Goal: Task Accomplishment & Management: Manage account settings

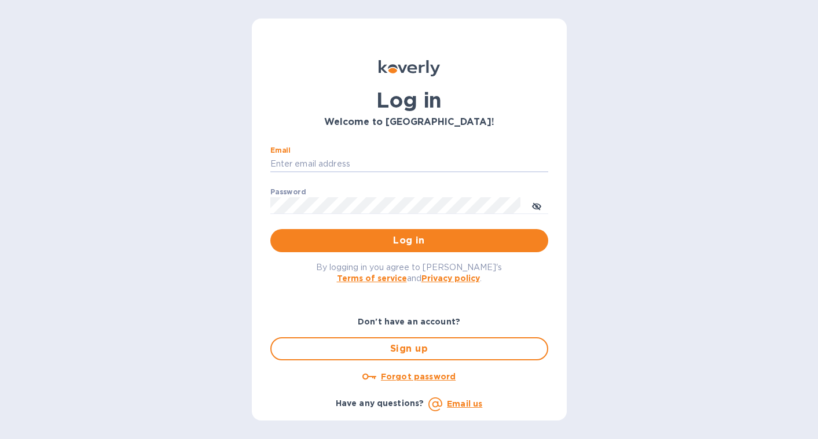
type input "[EMAIL_ADDRESS][DOMAIN_NAME]"
click at [409, 240] on button "Log in" at bounding box center [409, 240] width 278 height 23
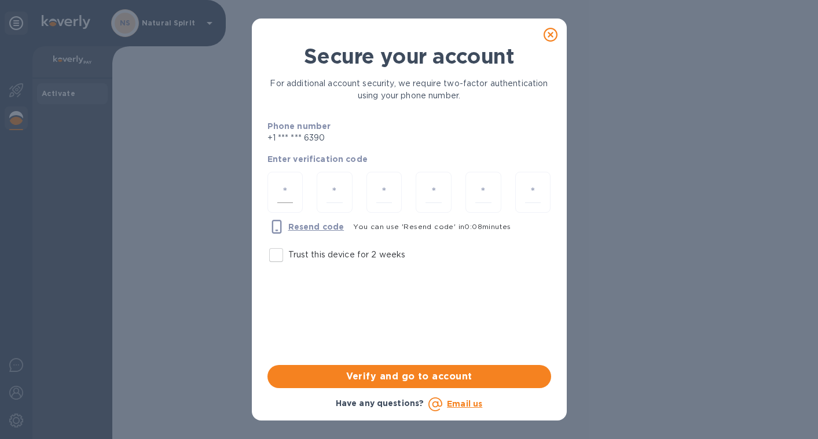
click at [297, 194] on div at bounding box center [285, 192] width 36 height 41
type input "4"
type input "0"
type input "4"
type input "5"
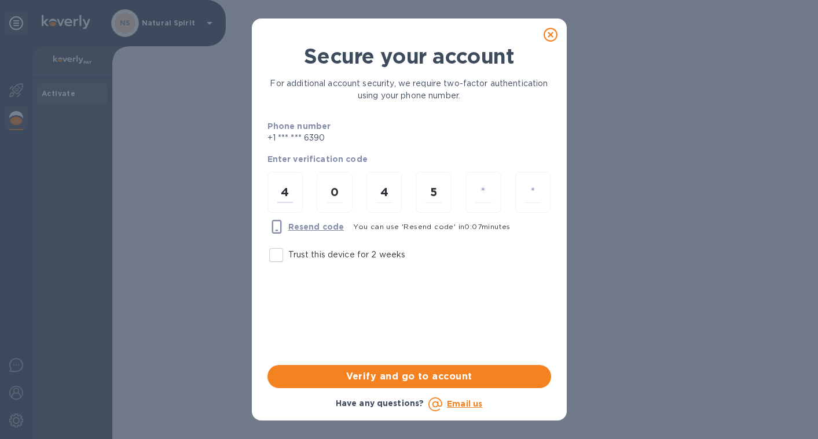
type input "8"
type input "5"
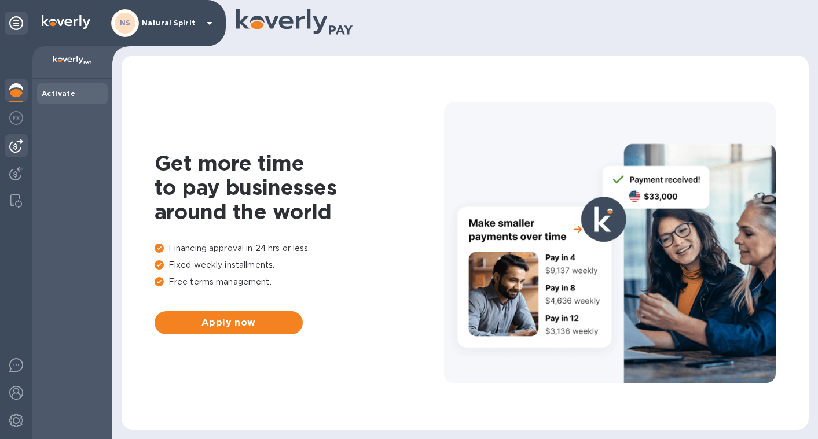
click at [23, 142] on img at bounding box center [16, 146] width 14 height 14
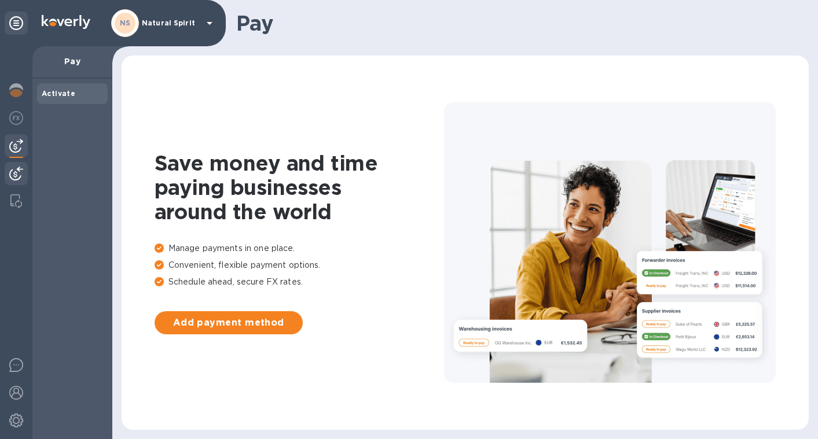
click at [20, 167] on img at bounding box center [16, 174] width 14 height 14
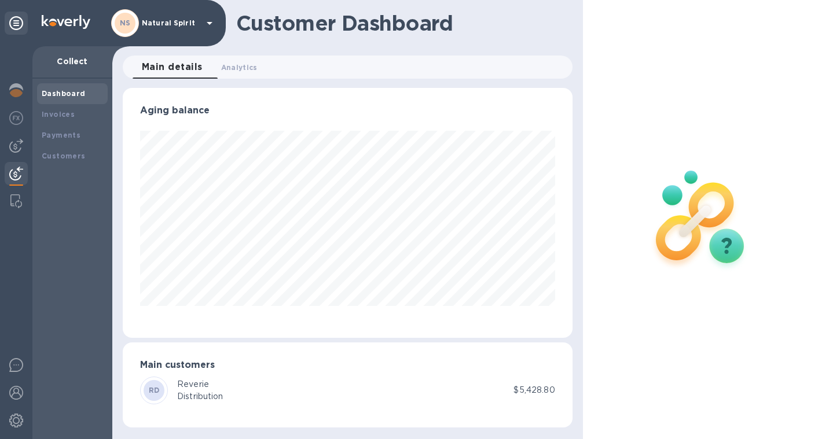
scroll to position [1, 0]
click at [271, 399] on div "RD Reverie Distribution" at bounding box center [326, 391] width 373 height 28
click at [67, 111] on b "Invoices" at bounding box center [58, 114] width 33 height 9
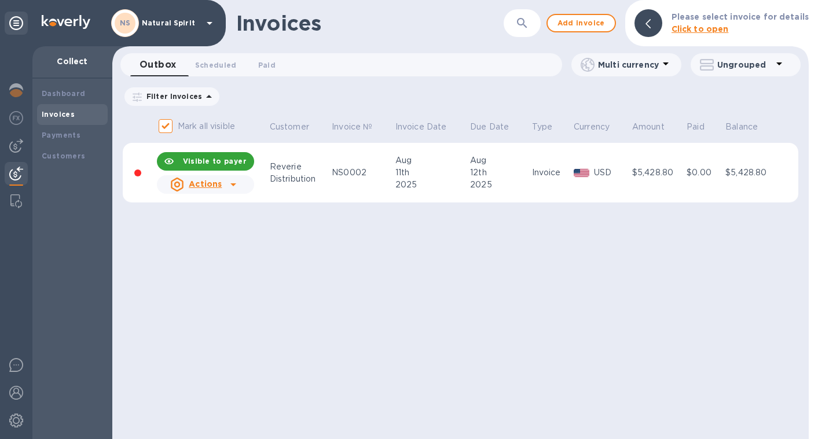
click at [238, 185] on icon at bounding box center [233, 185] width 14 height 14
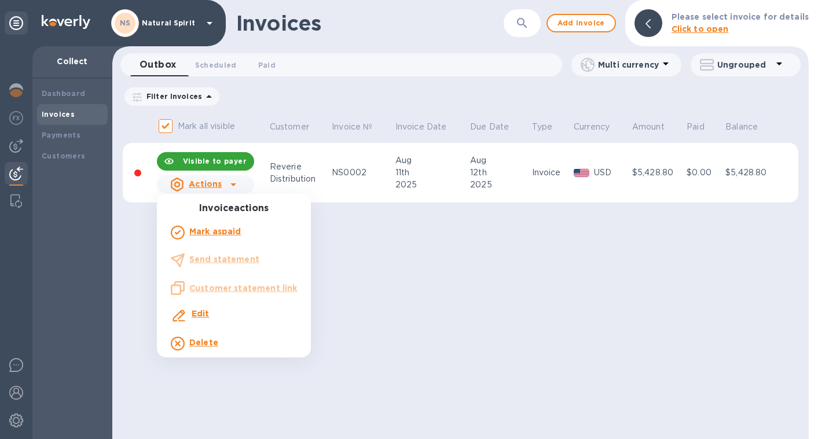
click at [193, 267] on ul "Invoice actions [PERSON_NAME] as paid Send statement Customer statement link Ed…" at bounding box center [234, 280] width 154 height 155
click at [509, 234] on div at bounding box center [409, 219] width 818 height 439
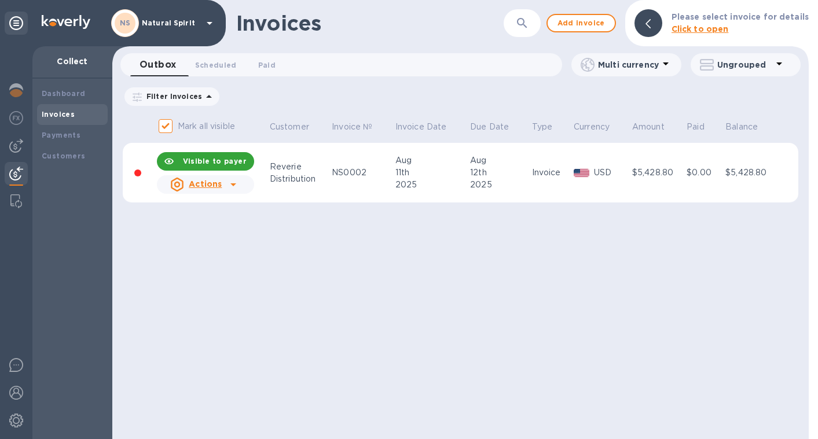
click at [546, 186] on td "Invoice" at bounding box center [551, 173] width 42 height 60
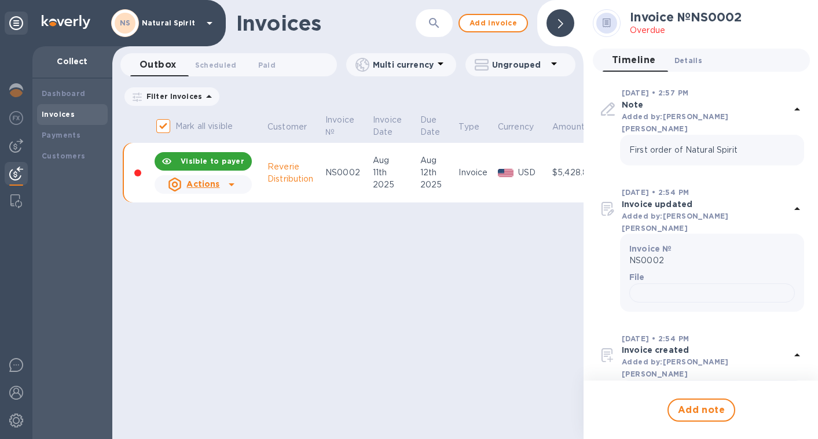
click at [696, 62] on span "Details 0" at bounding box center [688, 60] width 28 height 12
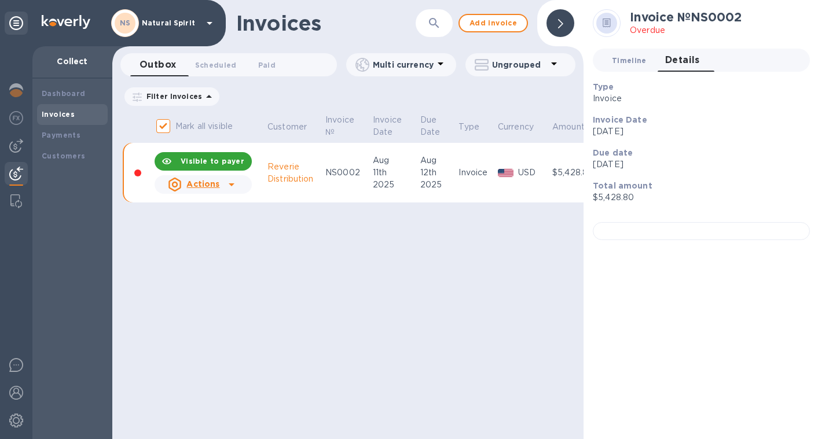
click at [647, 62] on span "Timeline 0" at bounding box center [629, 60] width 35 height 12
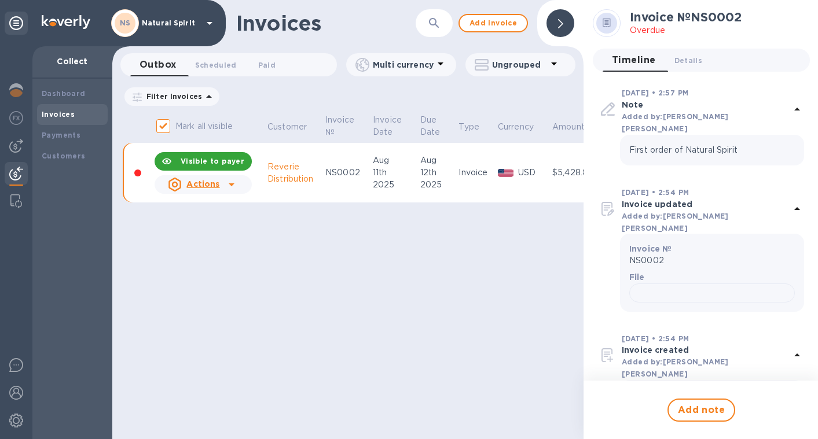
click at [649, 29] on p "Overdue" at bounding box center [685, 30] width 111 height 12
click at [607, 19] on icon at bounding box center [607, 23] width 8 height 9
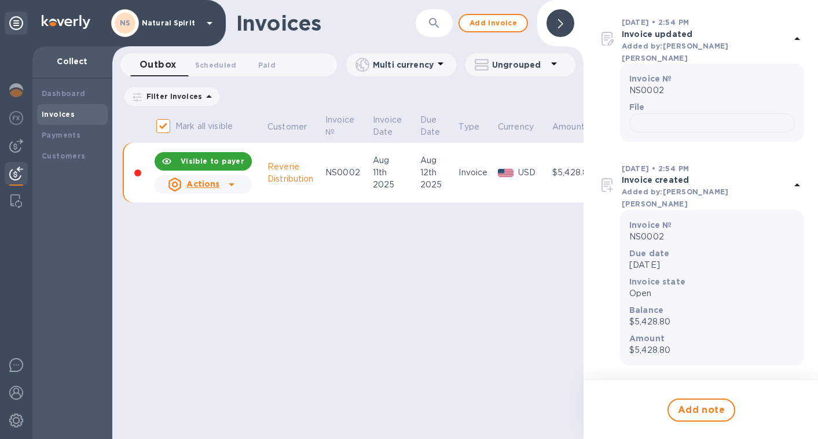
scroll to position [328, 0]
click at [469, 217] on div "Mark all visible Customer Invoice № Invoice Date Due Date Type Currency Amount …" at bounding box center [347, 165] width 471 height 106
click at [564, 21] on div at bounding box center [560, 23] width 28 height 28
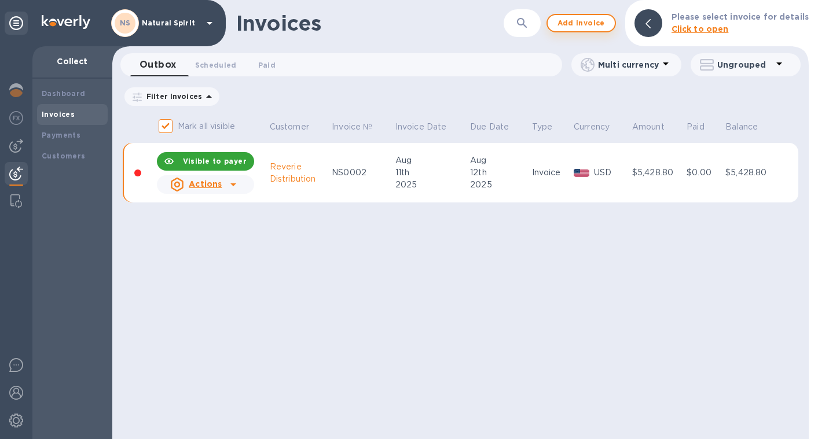
click at [557, 23] on span "Add invoice" at bounding box center [581, 23] width 49 height 14
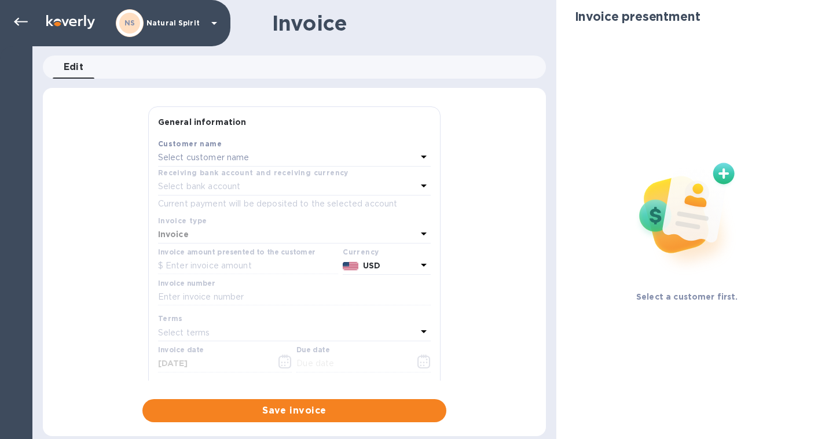
click at [300, 150] on div "Select customer name" at bounding box center [287, 158] width 259 height 16
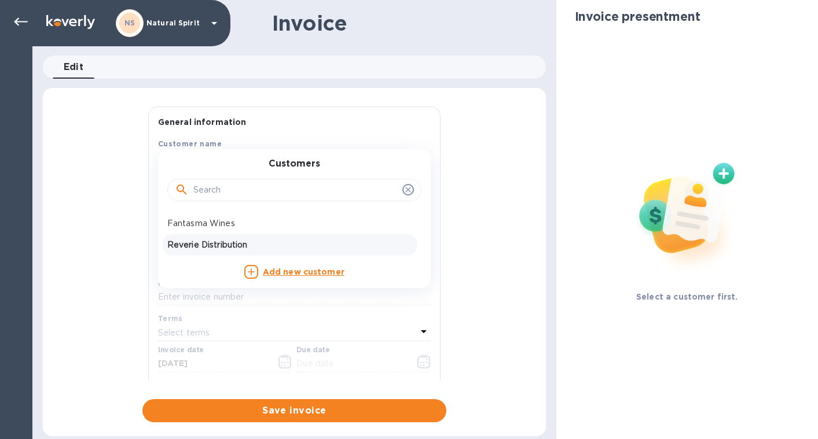
click at [206, 248] on p "Reverie Distribution" at bounding box center [289, 245] width 245 height 12
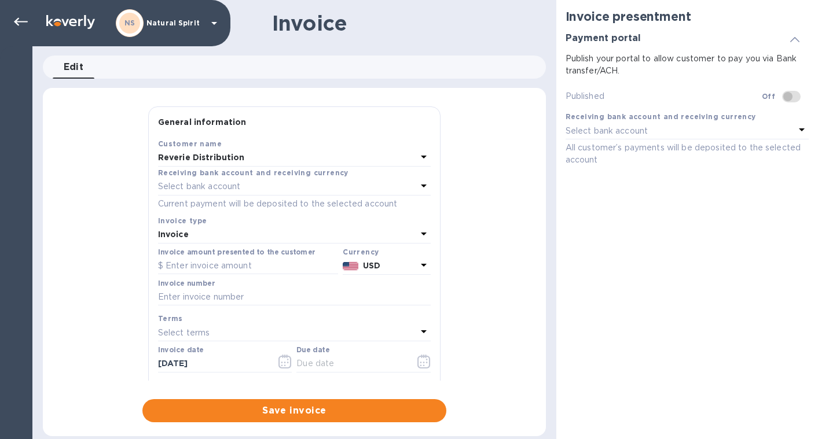
click at [217, 232] on div "Invoice" at bounding box center [287, 235] width 259 height 16
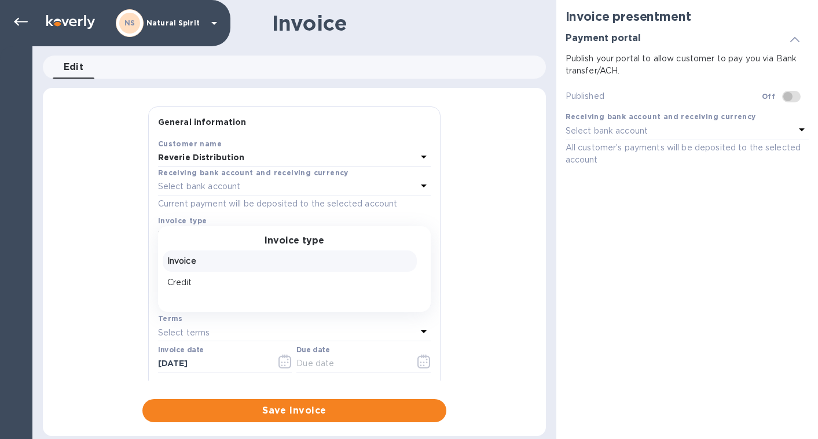
click at [214, 260] on p "Invoice" at bounding box center [289, 261] width 245 height 12
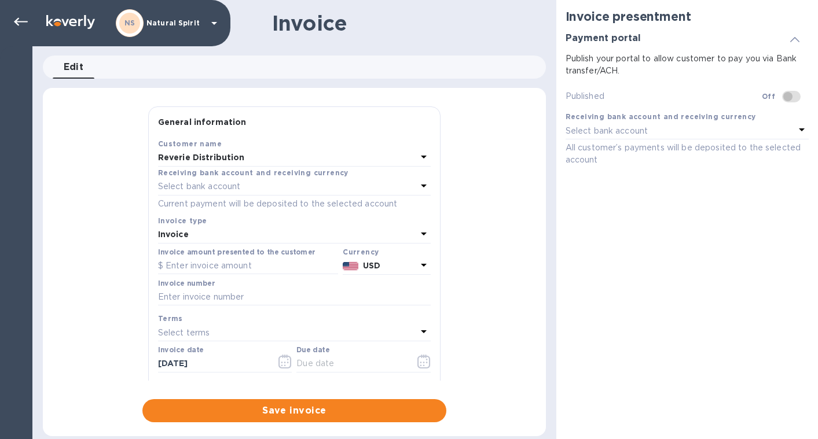
click at [214, 260] on input "text" at bounding box center [248, 266] width 180 height 17
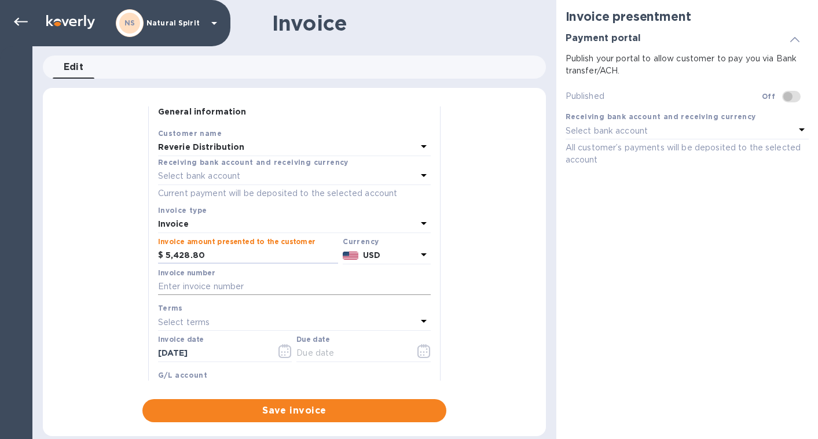
type input "5,428.80"
click at [299, 292] on input "text" at bounding box center [294, 286] width 273 height 17
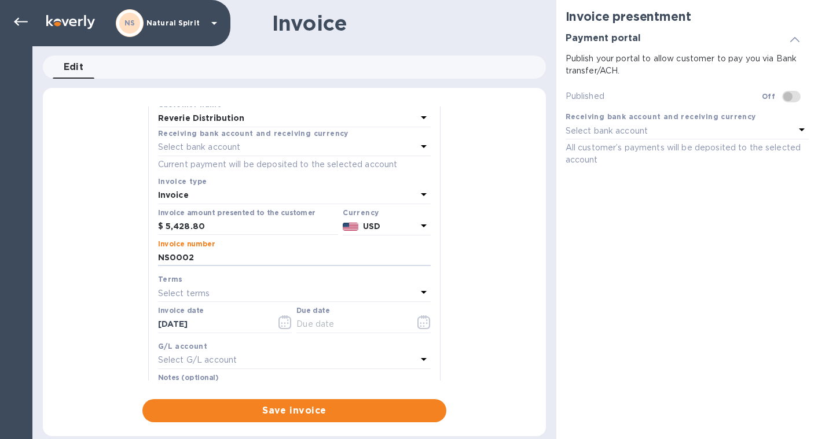
type input "NS0002"
click at [284, 292] on div "Select terms" at bounding box center [287, 293] width 259 height 16
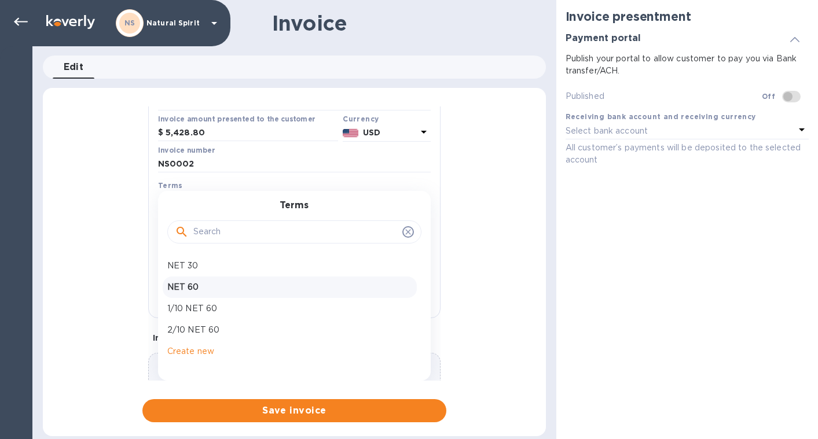
scroll to position [151, 0]
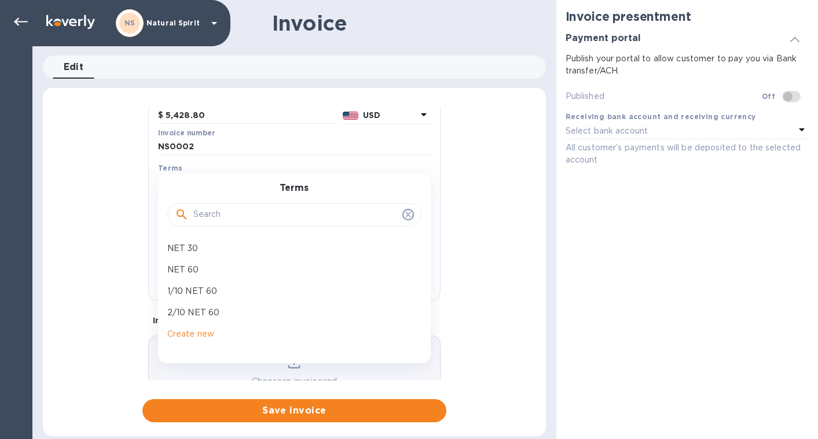
click at [137, 211] on div "General information Save Customer name Reverie Distribution Receiving bank acco…" at bounding box center [294, 265] width 503 height 316
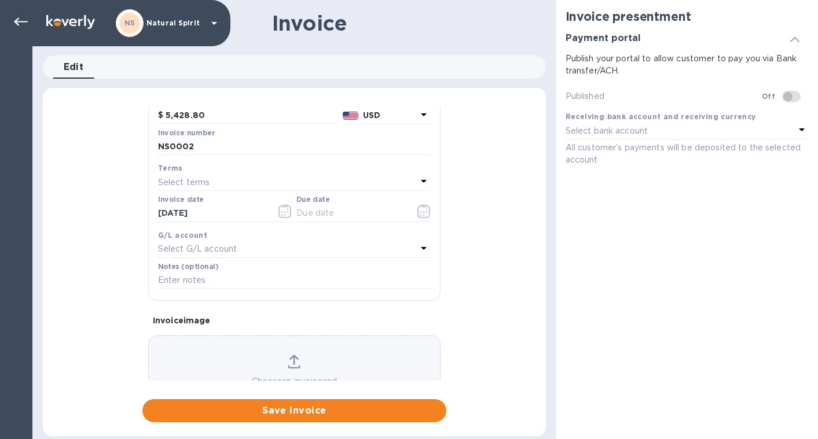
scroll to position [0, 1]
click at [321, 217] on input "text" at bounding box center [350, 213] width 109 height 17
click at [424, 213] on icon "button" at bounding box center [423, 214] width 13 height 14
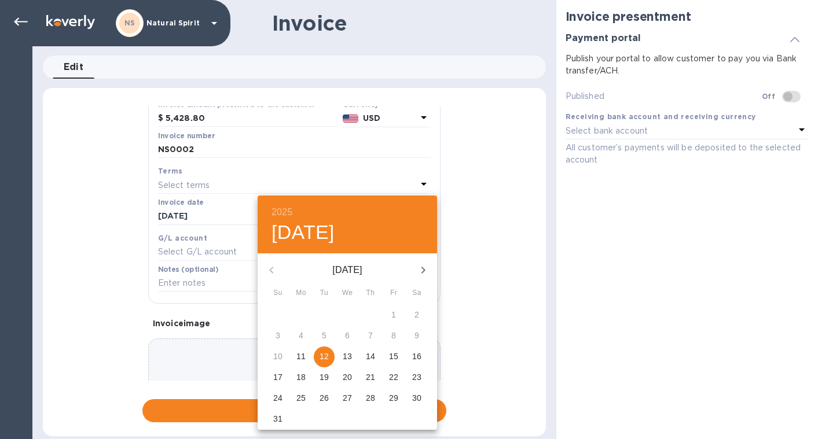
click at [388, 357] on span "15" at bounding box center [393, 357] width 21 height 12
type input "[DATE]"
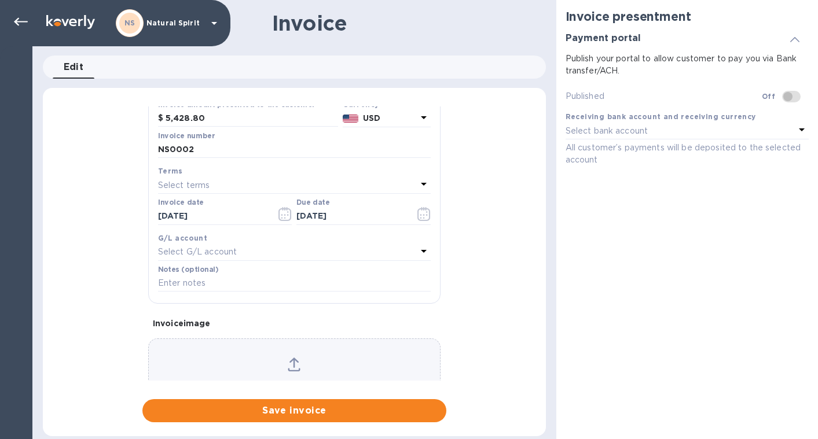
click at [274, 246] on div "Select G/L account" at bounding box center [287, 252] width 259 height 16
click at [118, 247] on div "General information Save Customer name Reverie Distribution Receiving bank acco…" at bounding box center [294, 265] width 503 height 316
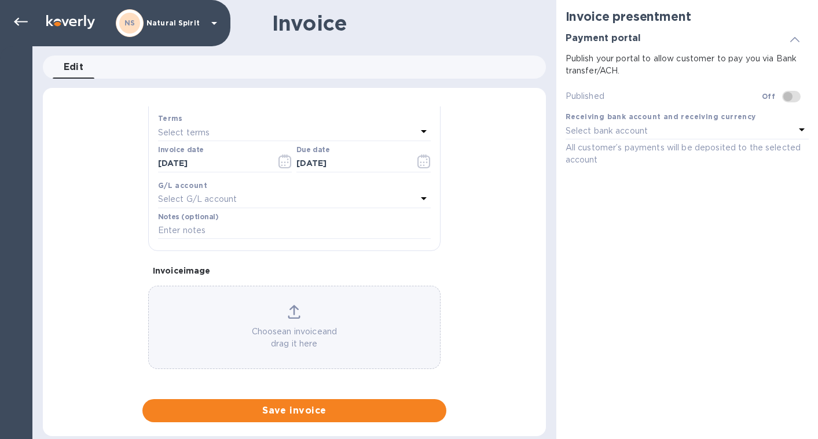
scroll to position [0, 0]
click at [272, 326] on p "Choose an invoice and drag it here" at bounding box center [294, 338] width 291 height 24
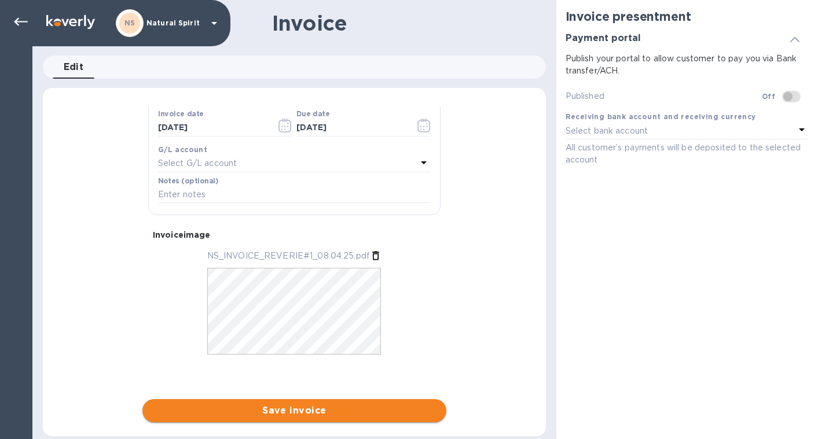
scroll to position [236, 0]
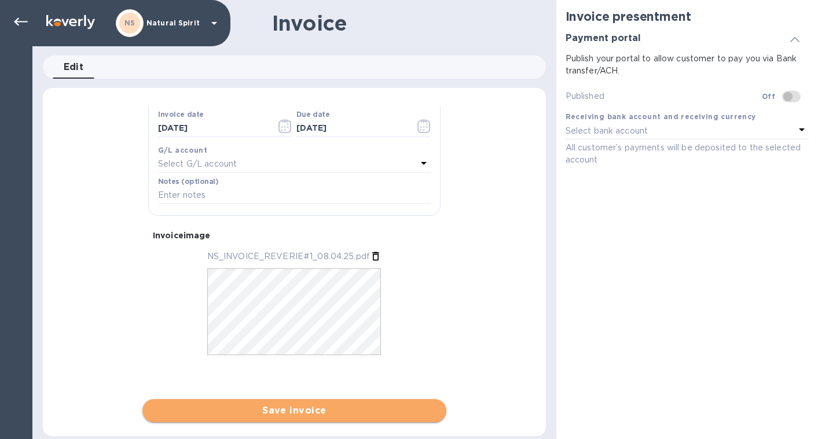
click at [320, 406] on span "Save invoice" at bounding box center [294, 411] width 285 height 14
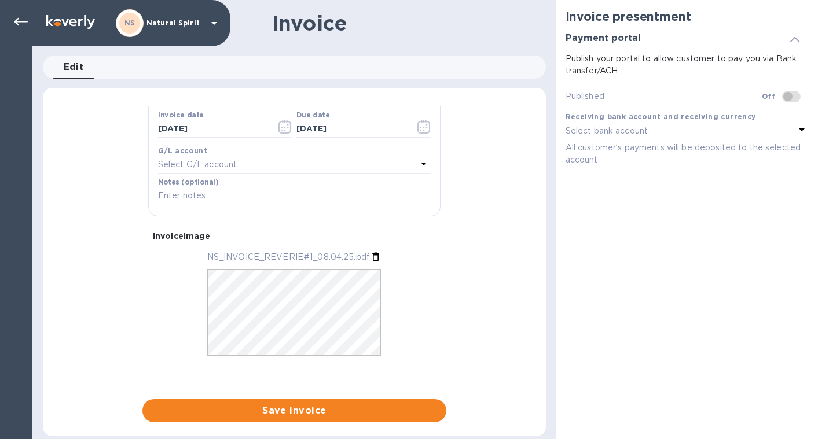
click at [792, 96] on span at bounding box center [791, 97] width 19 height 12
click at [787, 94] on span at bounding box center [791, 97] width 19 height 12
click at [787, 123] on div "Select bank account" at bounding box center [680, 131] width 229 height 16
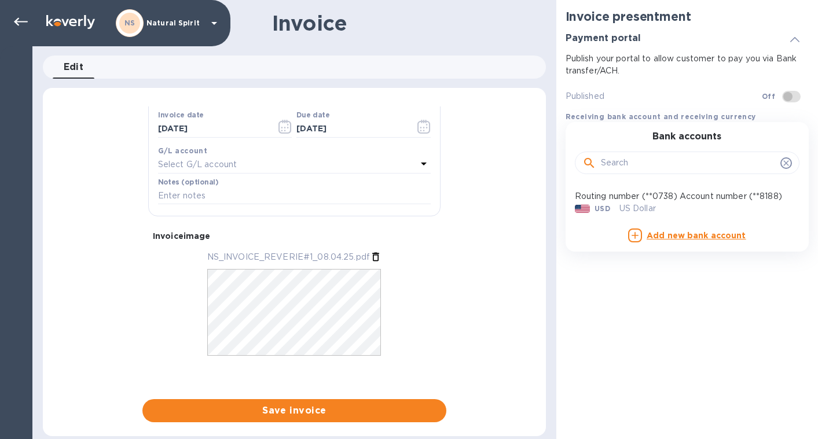
click at [736, 203] on p "Routing number (**0738) Account number (**8188)" at bounding box center [678, 196] width 207 height 12
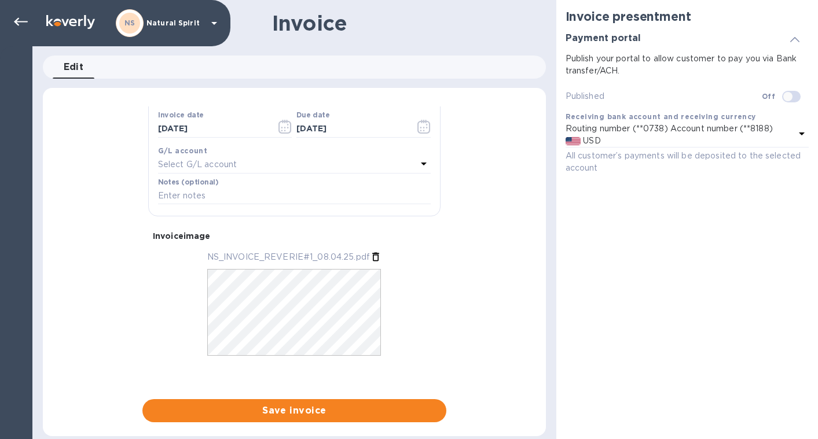
click at [789, 95] on input "checkbox" at bounding box center [787, 97] width 59 height 20
checkbox input "true"
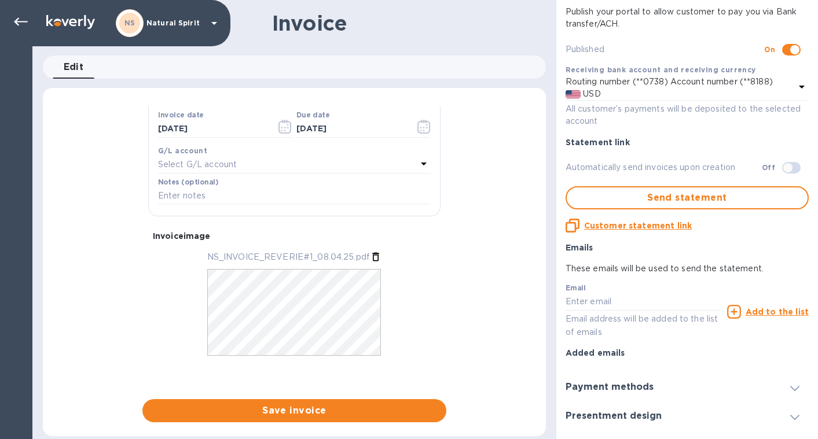
scroll to position [83, 0]
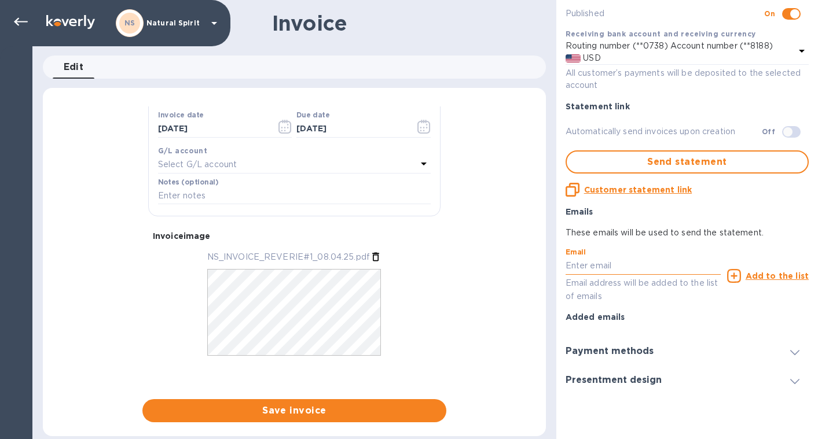
click at [661, 263] on input "text" at bounding box center [643, 266] width 155 height 17
paste input "[PERSON_NAME][EMAIL_ADDRESS][PERSON_NAME][DOMAIN_NAME]"
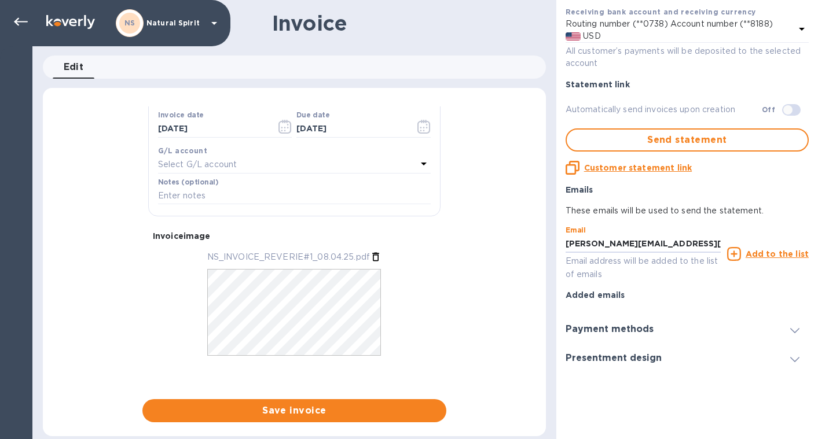
type input "[PERSON_NAME][EMAIL_ADDRESS][PERSON_NAME][DOMAIN_NAME]"
click at [672, 326] on div "Payment methods" at bounding box center [687, 329] width 243 height 29
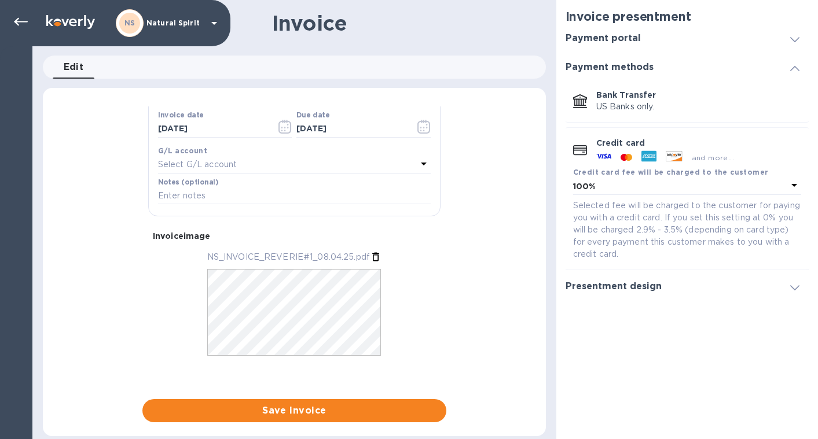
scroll to position [0, 0]
click at [657, 289] on h3 "Presentment design" at bounding box center [614, 287] width 96 height 11
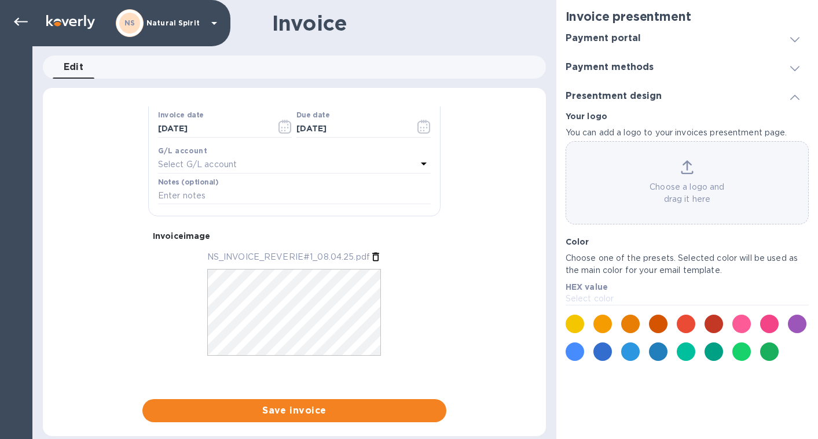
click at [714, 323] on div at bounding box center [714, 324] width 19 height 19
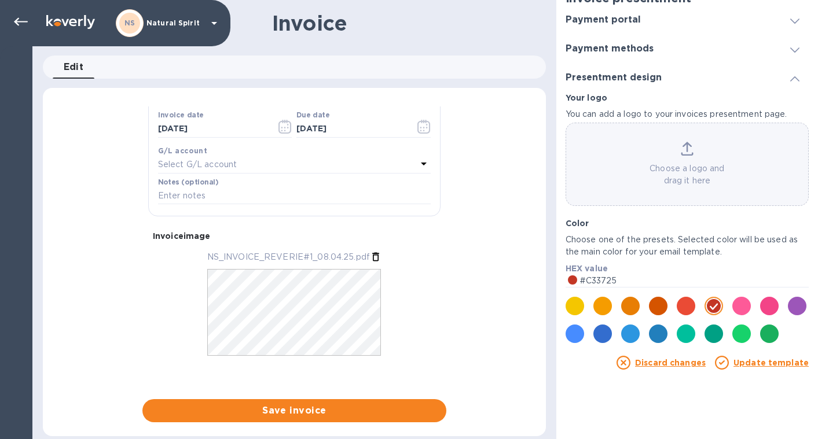
scroll to position [46, 0]
click at [760, 364] on link "Update template" at bounding box center [770, 362] width 75 height 9
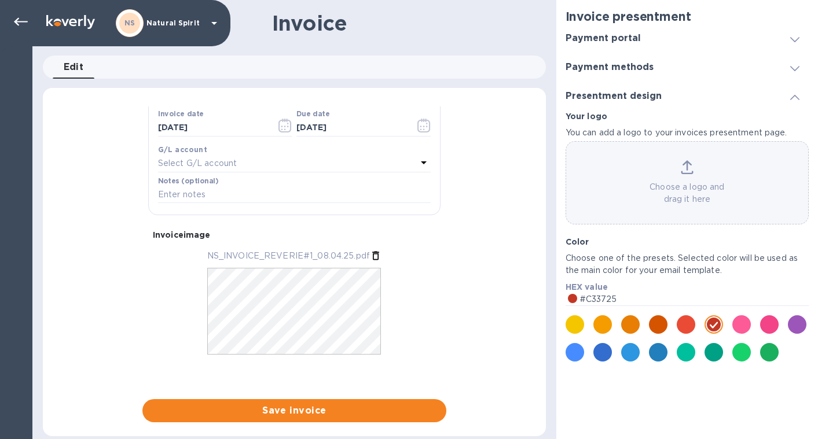
scroll to position [236, 0]
click at [702, 53] on div "Payment methods" at bounding box center [687, 67] width 243 height 29
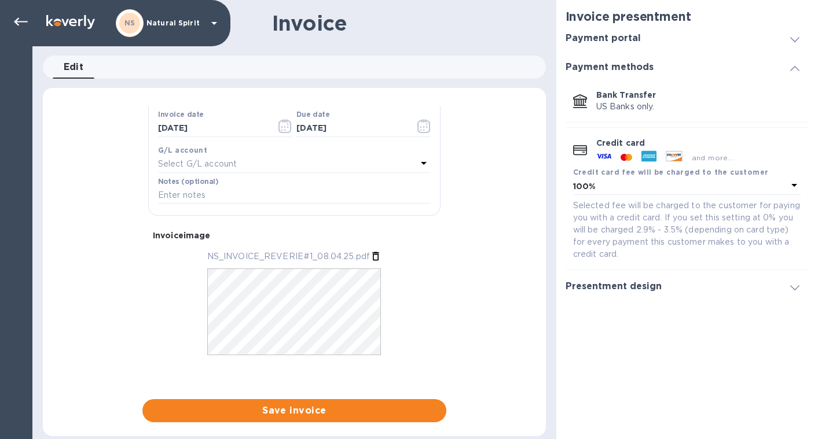
scroll to position [0, 0]
click at [699, 42] on div "Payment portal" at bounding box center [687, 38] width 243 height 29
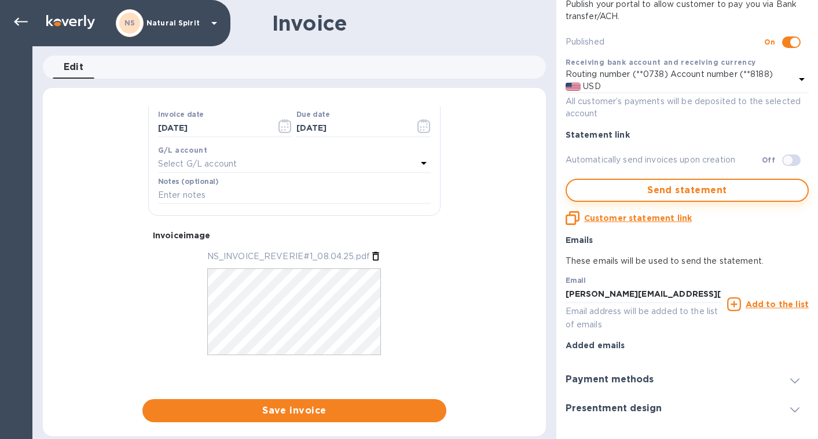
scroll to position [53, 0]
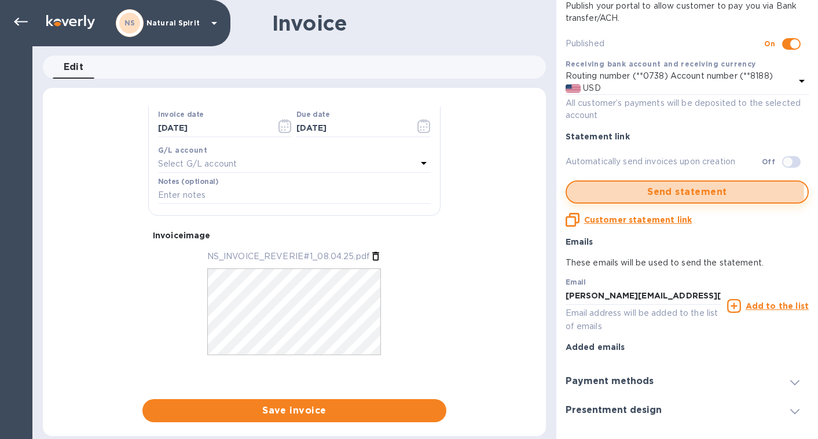
click at [676, 191] on span "Send statement" at bounding box center [687, 192] width 222 height 14
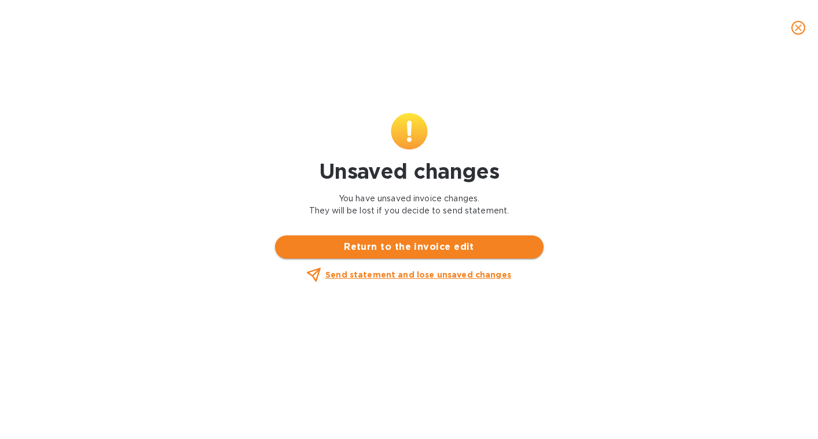
click at [478, 247] on span "Return to the invoice edit" at bounding box center [409, 247] width 250 height 14
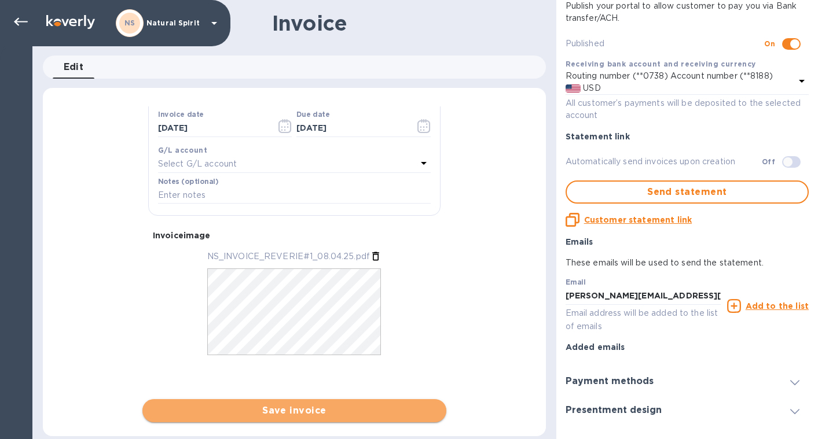
click at [273, 413] on span "Save invoice" at bounding box center [294, 411] width 285 height 14
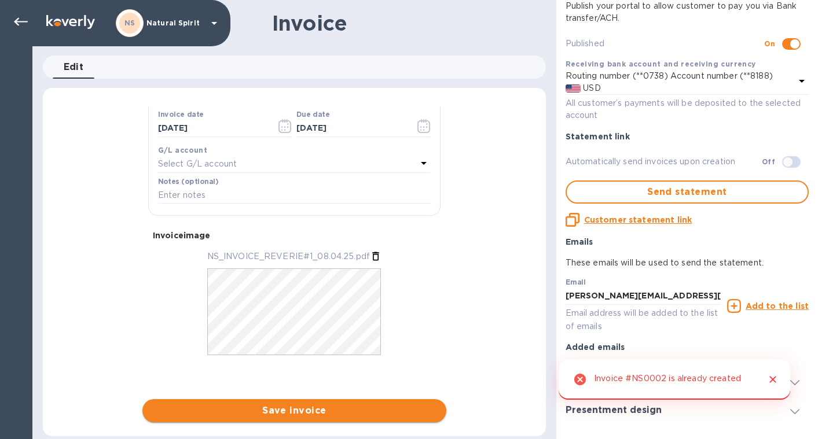
scroll to position [0, 0]
click at [330, 413] on span "Save invoice" at bounding box center [294, 411] width 285 height 14
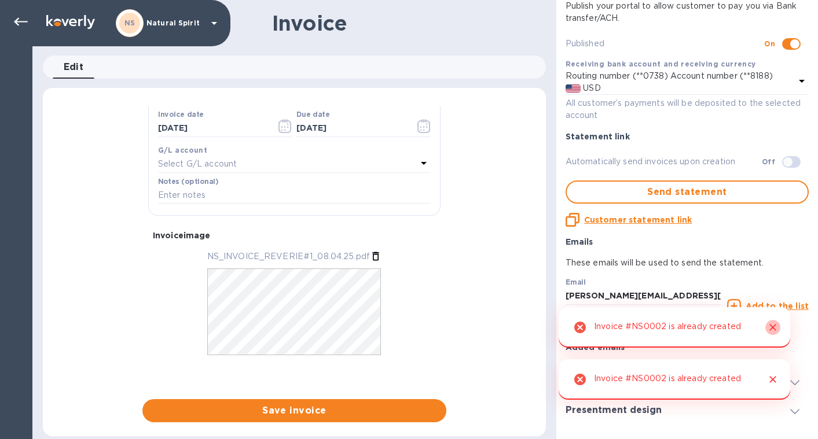
click at [772, 327] on icon "Close" at bounding box center [772, 327] width 7 height 7
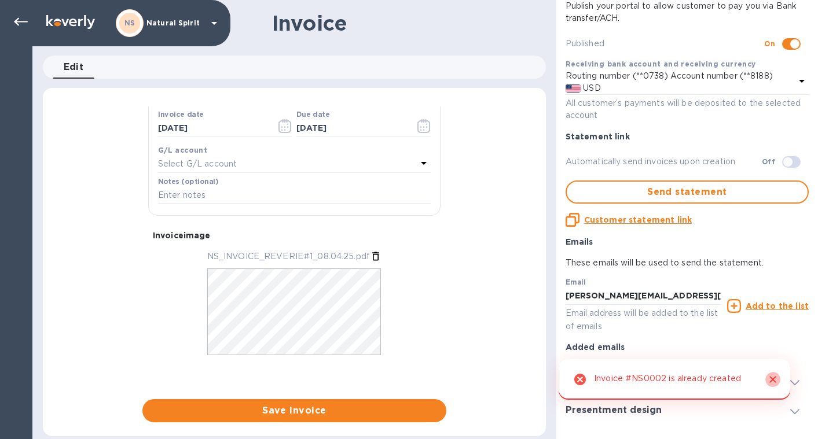
click at [776, 383] on icon "Close" at bounding box center [773, 380] width 12 height 12
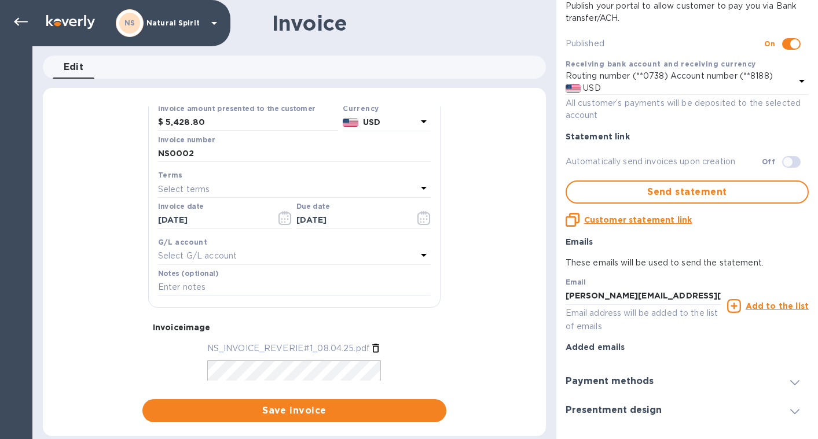
scroll to position [127, 0]
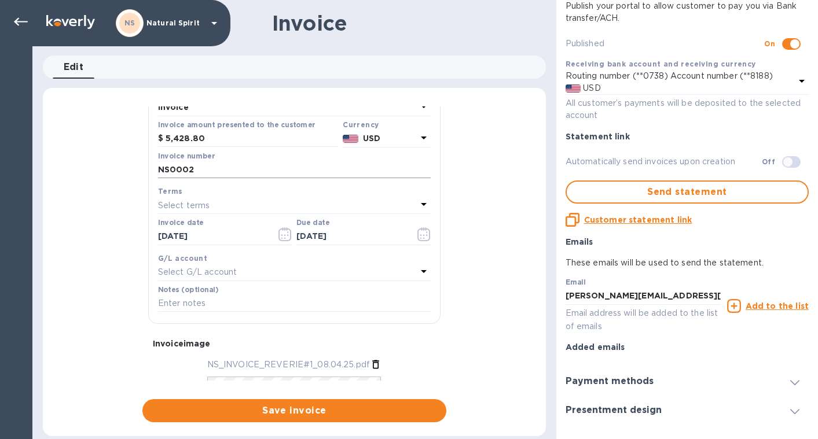
click at [222, 166] on input "NS0002" at bounding box center [294, 170] width 273 height 17
type input "NS0003"
click at [372, 416] on span "Save invoice" at bounding box center [294, 411] width 285 height 14
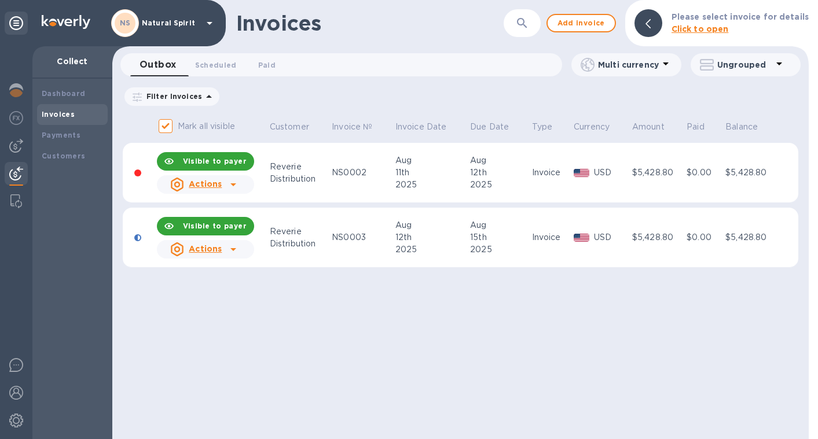
click at [237, 249] on icon at bounding box center [233, 250] width 14 height 14
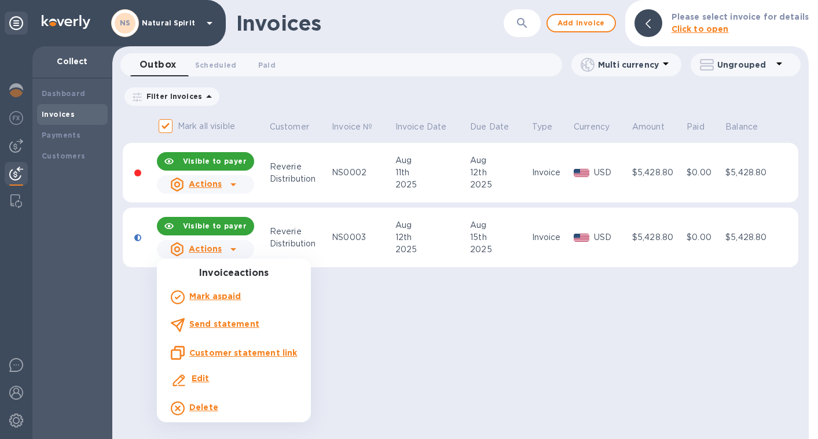
click at [237, 249] on div at bounding box center [409, 219] width 818 height 439
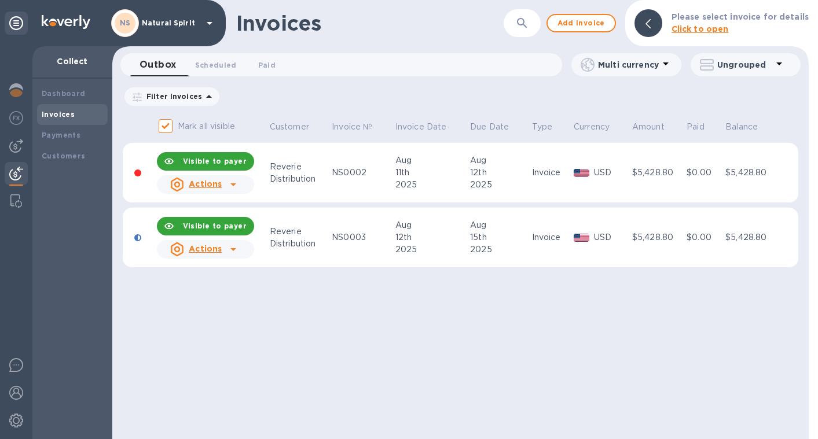
click at [240, 184] on div at bounding box center [233, 184] width 19 height 19
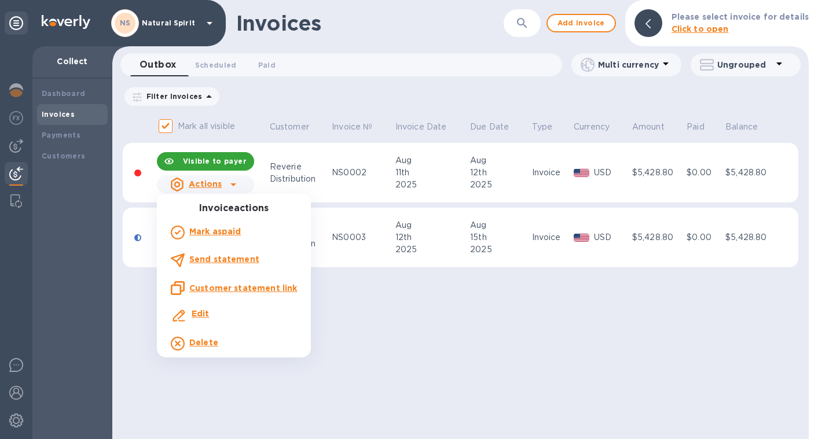
click at [240, 184] on div at bounding box center [409, 219] width 818 height 439
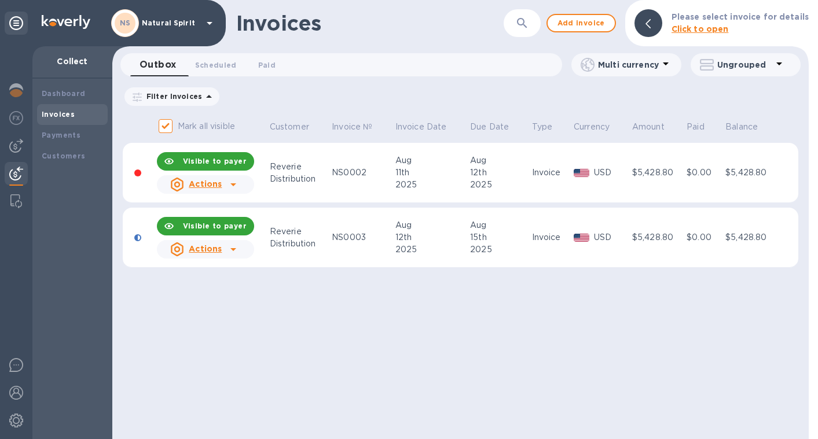
click at [240, 184] on div at bounding box center [233, 184] width 19 height 19
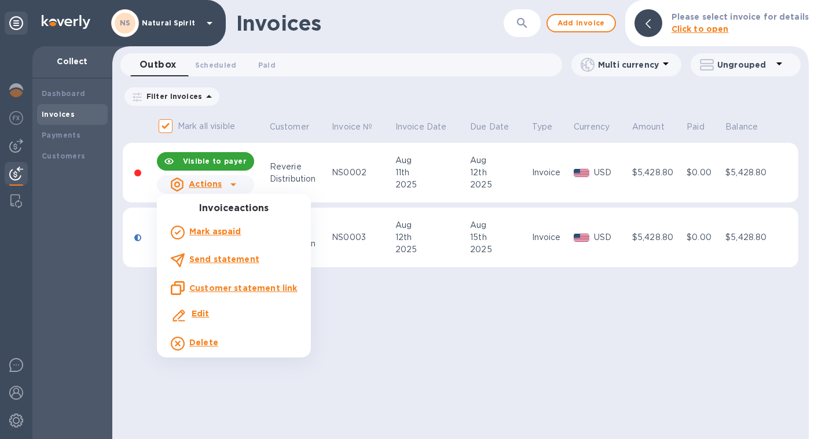
click at [203, 346] on b "Delete" at bounding box center [203, 342] width 29 height 9
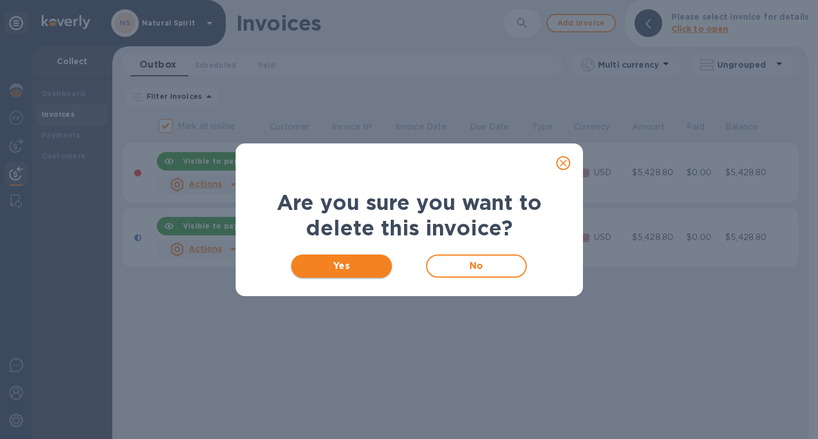
click at [370, 266] on span "Yes" at bounding box center [341, 266] width 83 height 14
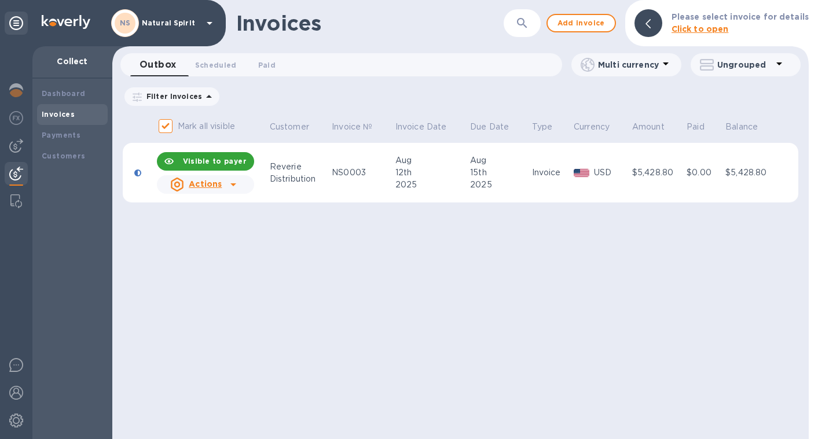
click at [233, 182] on icon at bounding box center [233, 185] width 14 height 14
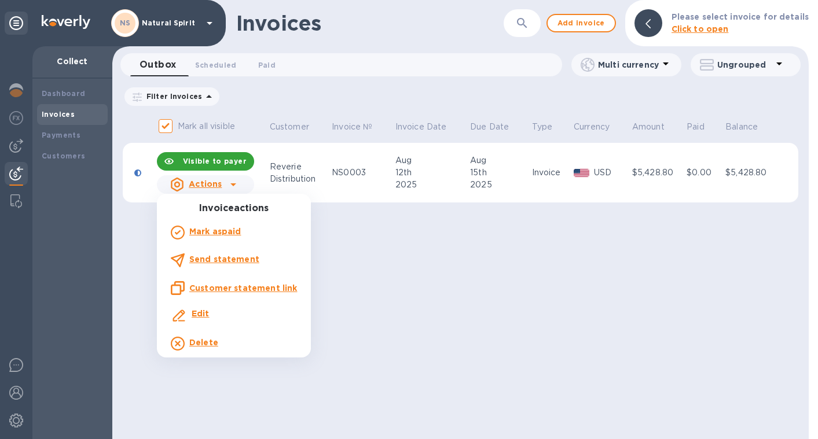
click at [242, 254] on p "Send statement" at bounding box center [224, 260] width 70 height 12
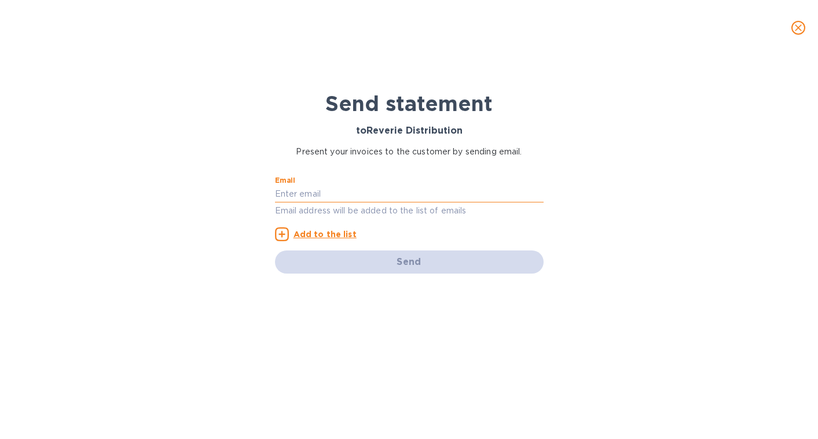
click at [311, 195] on input "text" at bounding box center [409, 194] width 269 height 17
paste input "[PERSON_NAME][EMAIL_ADDRESS][PERSON_NAME][DOMAIN_NAME]"
type input "[PERSON_NAME][EMAIL_ADDRESS][PERSON_NAME][DOMAIN_NAME]"
click at [320, 212] on p "Email address will be added to the list of emails" at bounding box center [409, 210] width 269 height 13
click at [311, 234] on u "Add to the list" at bounding box center [325, 234] width 63 height 9
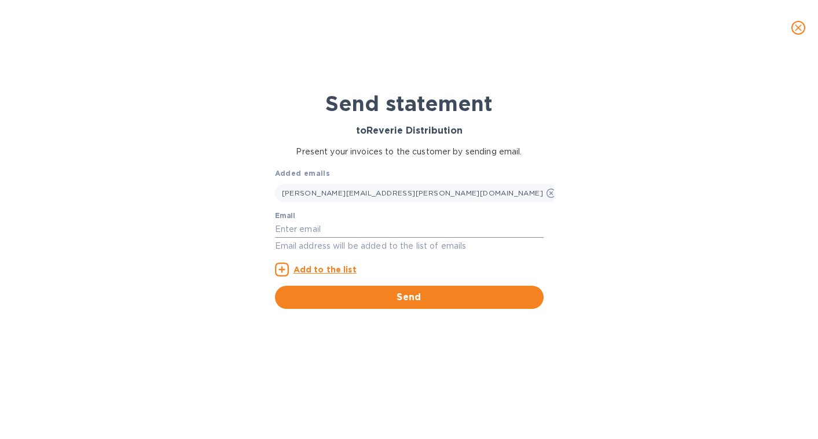
click at [369, 221] on input "text" at bounding box center [409, 229] width 269 height 17
type input "E"
type input "[EMAIL_ADDRESS][DOMAIN_NAME]"
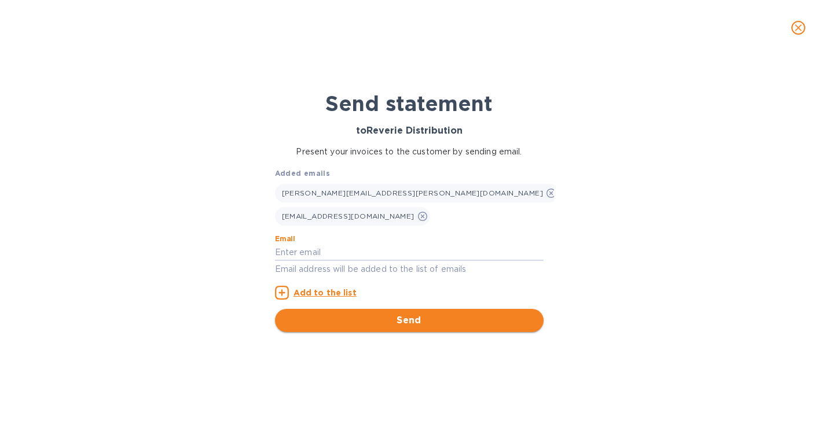
click at [358, 318] on span "Send" at bounding box center [409, 321] width 250 height 14
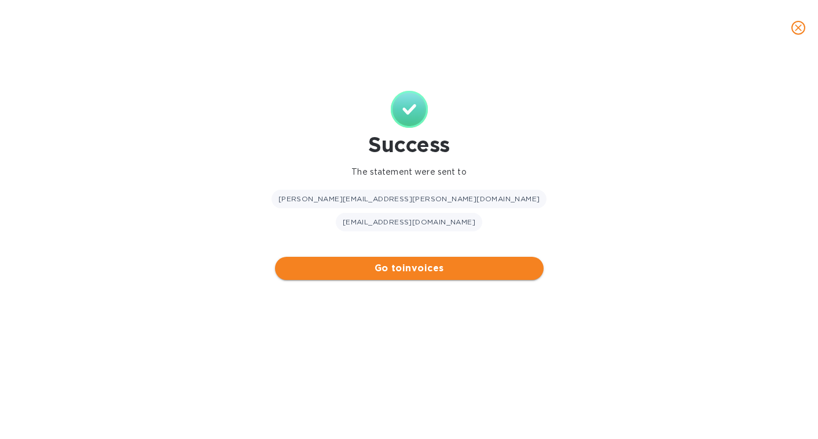
click at [413, 278] on button "Go to invoices" at bounding box center [409, 268] width 269 height 23
